Goal: Task Accomplishment & Management: Complete application form

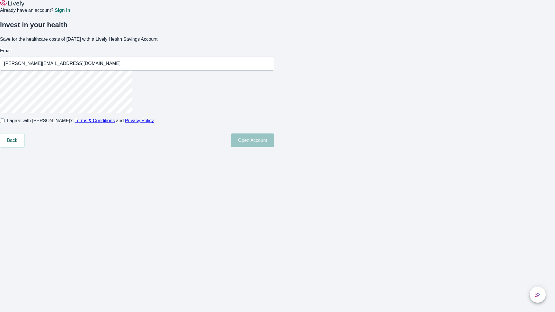
click at [5, 123] on input "I agree with Lively’s Terms & Conditions and Privacy Policy" at bounding box center [2, 120] width 5 height 5
checkbox input "true"
click at [274, 147] on button "Open Account" at bounding box center [252, 140] width 43 height 14
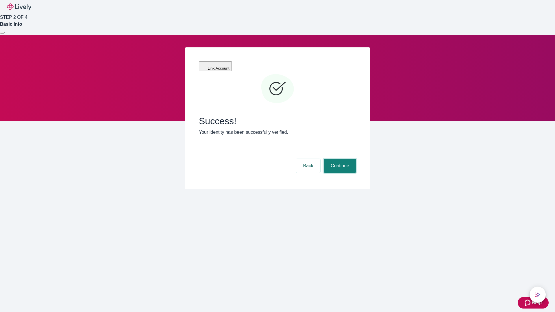
click at [339, 159] on button "Continue" at bounding box center [340, 166] width 32 height 14
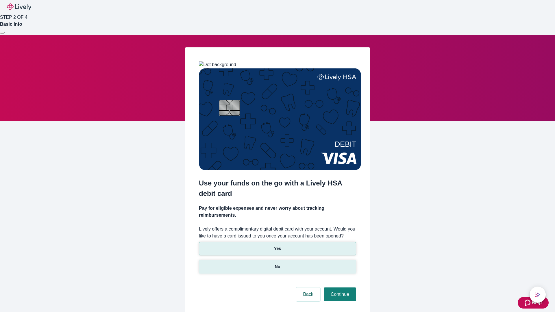
click at [277, 264] on p "No" at bounding box center [277, 267] width 5 height 6
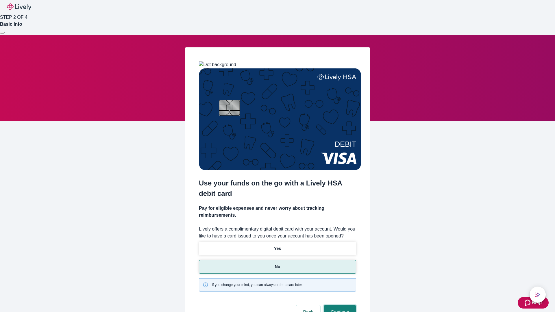
click at [339, 305] on button "Continue" at bounding box center [340, 312] width 32 height 14
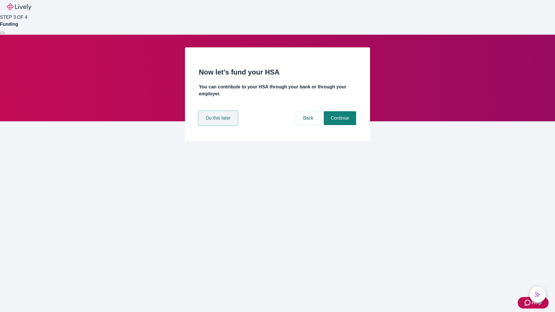
click at [219, 125] on button "Do this later" at bounding box center [218, 118] width 38 height 14
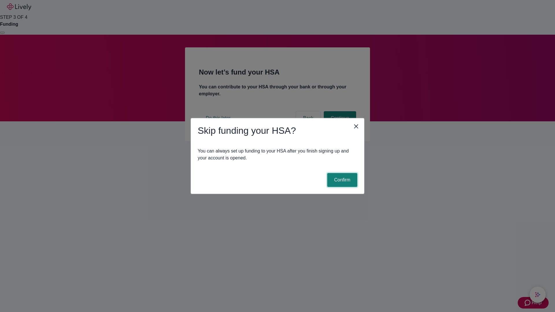
click at [341, 180] on button "Confirm" at bounding box center [342, 180] width 30 height 14
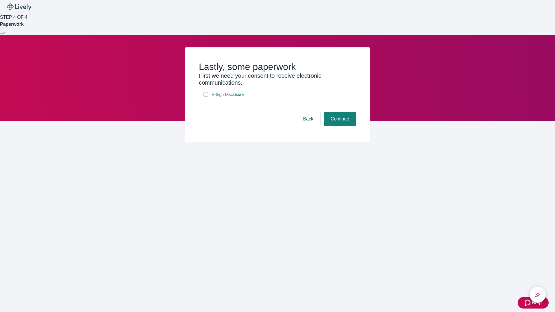
click at [206, 97] on input "E-Sign Disclosure" at bounding box center [205, 94] width 5 height 5
checkbox input "true"
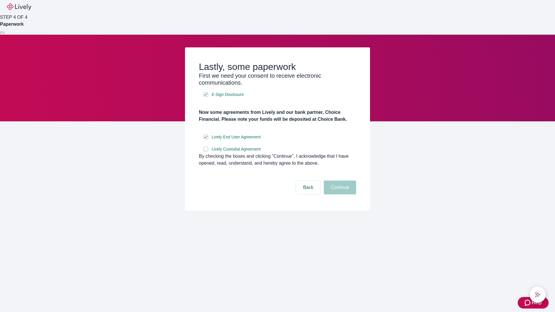
click at [206, 151] on input "Lively Custodial Agreement" at bounding box center [205, 149] width 5 height 5
checkbox input "true"
click at [339, 194] on button "Continue" at bounding box center [340, 188] width 32 height 14
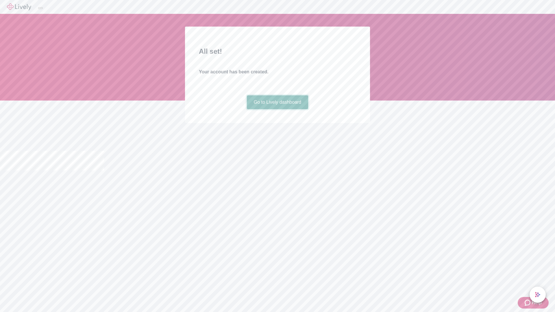
click at [277, 109] on link "Go to Lively dashboard" at bounding box center [278, 102] width 62 height 14
